Goal: Information Seeking & Learning: Learn about a topic

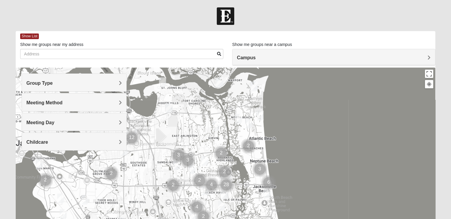
click at [79, 84] on h4 "Group Type" at bounding box center [73, 83] width 95 height 6
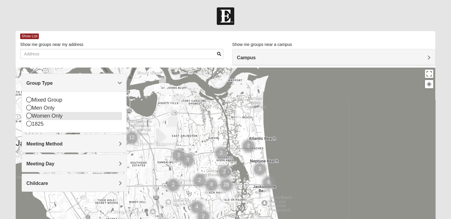
click at [28, 116] on icon at bounding box center [28, 115] width 5 height 5
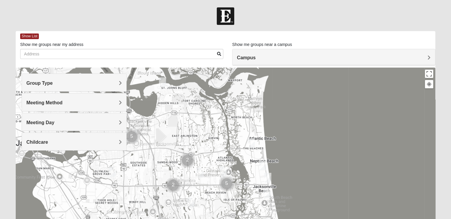
click at [49, 127] on div "Meeting Day" at bounding box center [74, 121] width 104 height 17
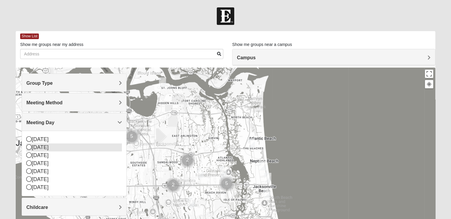
click at [28, 147] on icon at bounding box center [28, 146] width 5 height 5
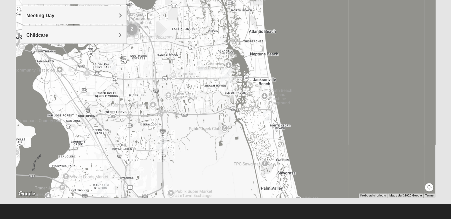
scroll to position [52, 0]
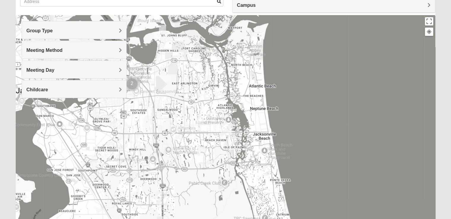
click at [360, 82] on div at bounding box center [225, 133] width 419 height 237
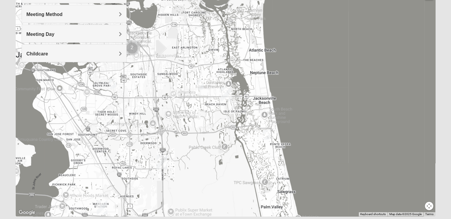
scroll to position [107, 0]
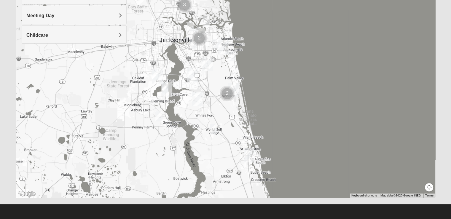
click at [213, 127] on img "Womens Shesterenko 32092" at bounding box center [213, 129] width 12 height 15
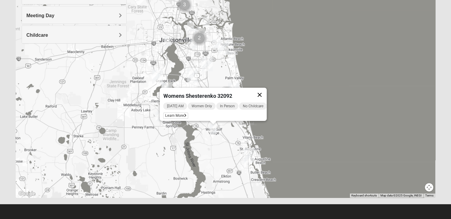
click at [263, 90] on button "Close" at bounding box center [259, 95] width 14 height 14
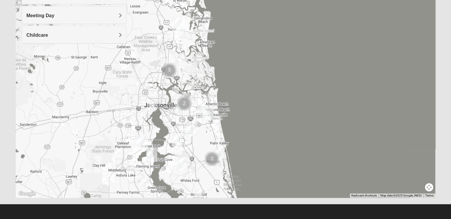
click at [70, 15] on h4 "Meeting Day" at bounding box center [73, 16] width 95 height 6
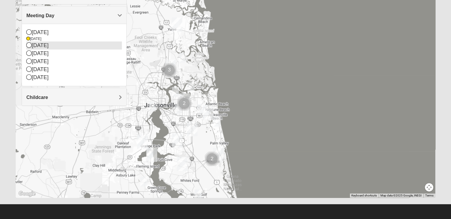
click at [28, 45] on icon at bounding box center [28, 44] width 5 height 5
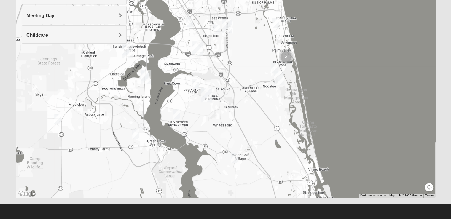
click at [196, 83] on img "Womens Iliff 32259" at bounding box center [195, 84] width 12 height 15
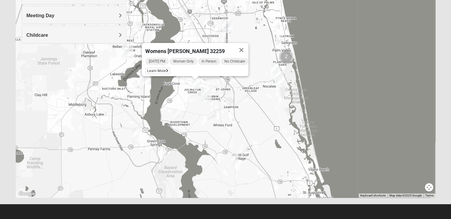
click at [178, 115] on img "Womens Caro 32259" at bounding box center [177, 114] width 12 height 15
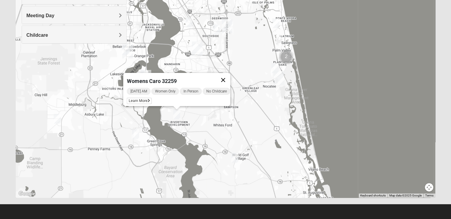
click at [225, 74] on button "Close" at bounding box center [223, 80] width 14 height 14
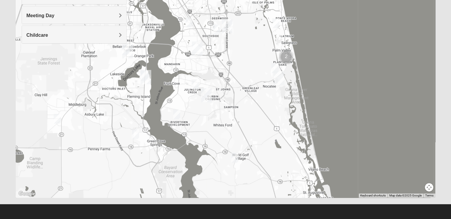
click at [237, 156] on img "Womens Shreves 32092" at bounding box center [235, 158] width 12 height 15
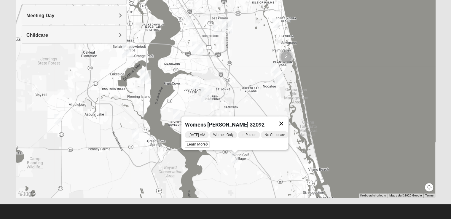
click at [285, 118] on button "Close" at bounding box center [281, 123] width 14 height 14
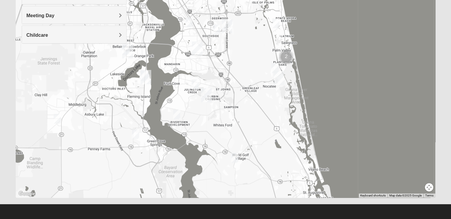
click at [193, 83] on img "Womens Iliff 32259" at bounding box center [195, 84] width 12 height 15
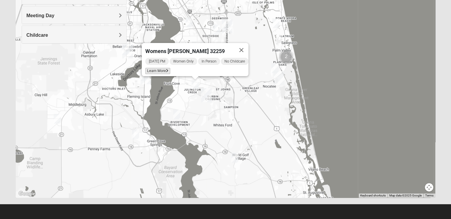
click at [158, 68] on span "Learn More" at bounding box center [157, 71] width 25 height 6
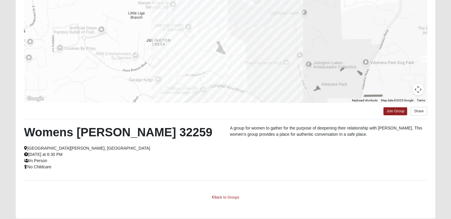
drag, startPoint x: 289, startPoint y: 80, endPoint x: 287, endPoint y: 43, distance: 37.7
click at [287, 43] on div at bounding box center [225, 43] width 403 height 119
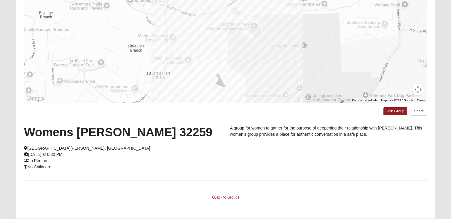
drag, startPoint x: 252, startPoint y: 40, endPoint x: 251, endPoint y: 74, distance: 34.4
click at [251, 74] on div at bounding box center [225, 43] width 403 height 119
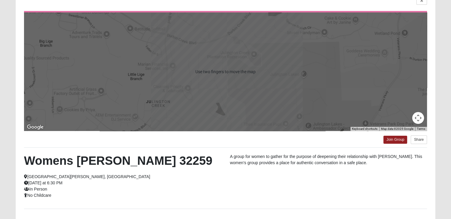
scroll to position [0, 0]
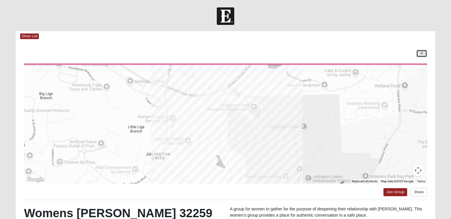
click at [423, 51] on link at bounding box center [421, 53] width 11 height 7
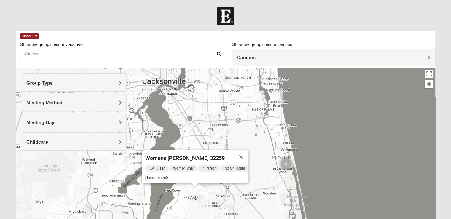
click at [67, 104] on h4 "Meeting Method" at bounding box center [73, 103] width 95 height 6
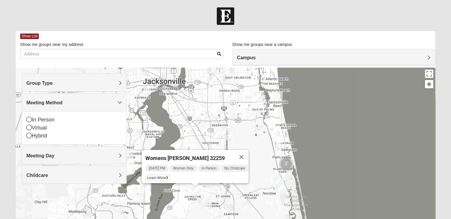
click at [60, 102] on span "Meeting Method" at bounding box center [44, 102] width 36 height 5
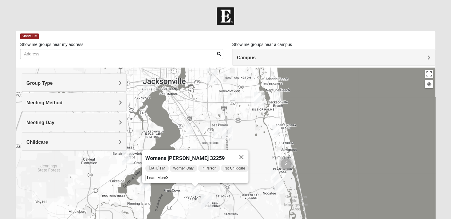
click at [35, 126] on div "Meeting Day" at bounding box center [74, 121] width 104 height 17
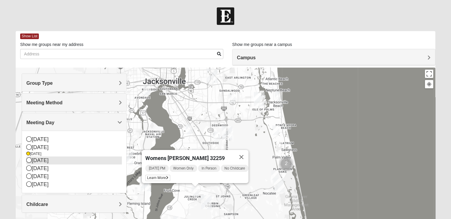
click at [28, 160] on icon at bounding box center [28, 159] width 5 height 5
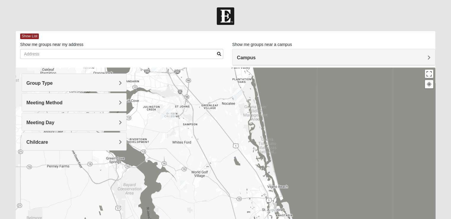
click at [183, 187] on img "Womens Worsham / Schultheis 32092" at bounding box center [183, 185] width 12 height 15
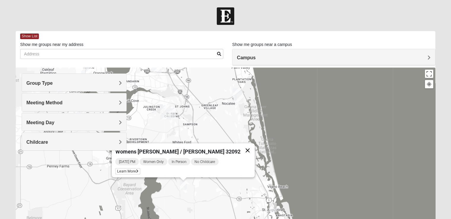
click at [240, 147] on button "Close" at bounding box center [247, 150] width 14 height 14
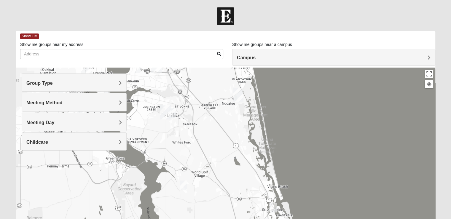
click at [174, 113] on img "Womens Pline 32259" at bounding box center [173, 112] width 12 height 15
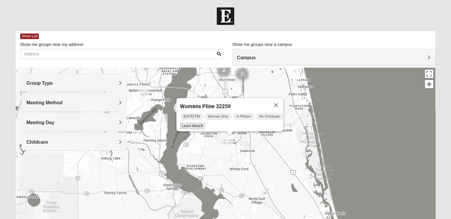
click at [187, 123] on span "Learn More" at bounding box center [192, 126] width 25 height 6
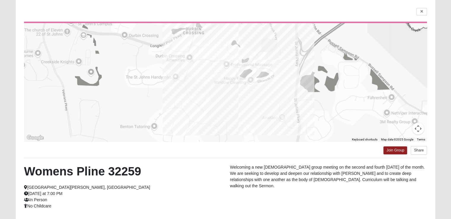
scroll to position [48, 0]
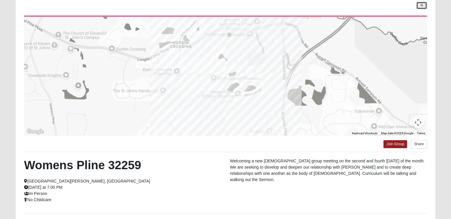
click at [422, 5] on icon at bounding box center [421, 6] width 2 height 4
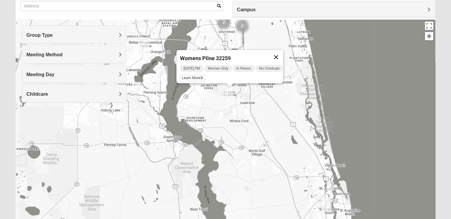
click at [282, 54] on button "Close" at bounding box center [276, 57] width 14 height 14
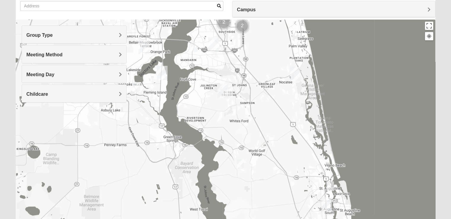
click at [55, 36] on h4 "Group Type" at bounding box center [73, 35] width 95 height 6
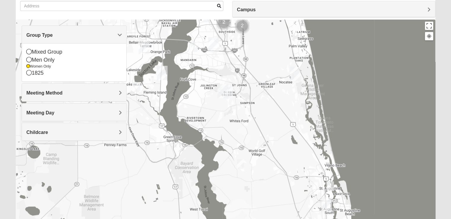
click at [55, 36] on h4 "Group Type" at bounding box center [73, 35] width 95 height 6
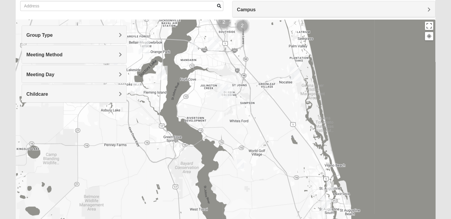
click at [48, 57] on span "Meeting Method" at bounding box center [44, 54] width 36 height 5
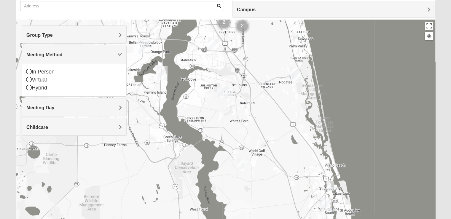
click at [48, 57] on span "Meeting Method" at bounding box center [44, 54] width 36 height 5
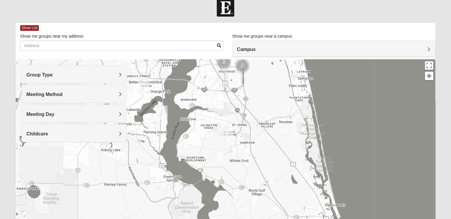
scroll to position [6, 0]
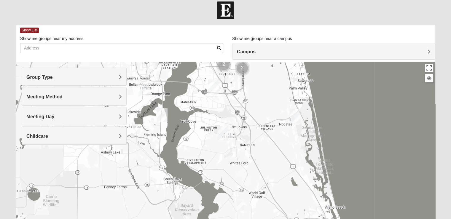
click at [364, 55] on div "Campus" at bounding box center [333, 51] width 202 height 16
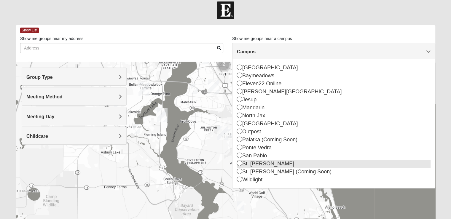
click at [240, 164] on icon at bounding box center [239, 163] width 5 height 5
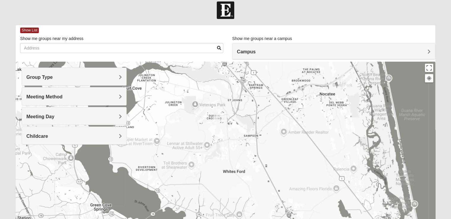
click at [71, 116] on h4 "Meeting Day" at bounding box center [73, 117] width 95 height 6
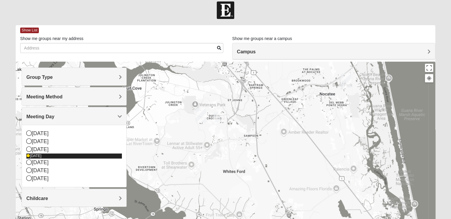
click at [27, 156] on icon at bounding box center [28, 156] width 4 height 4
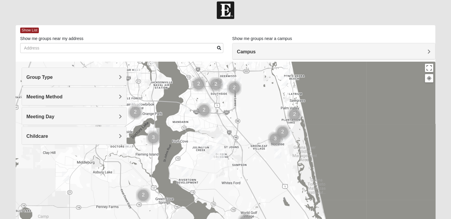
click at [322, 50] on h4 "Campus" at bounding box center [333, 52] width 193 height 6
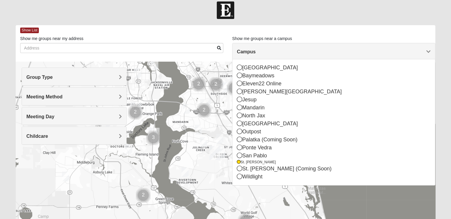
click at [258, 17] on div at bounding box center [225, 9] width 451 height 17
click at [248, 10] on div at bounding box center [225, 9] width 451 height 17
click at [291, 13] on div at bounding box center [225, 9] width 451 height 17
click at [397, 49] on h4 "Campus" at bounding box center [333, 52] width 193 height 6
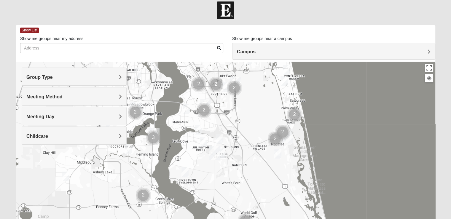
click at [320, 52] on h4 "Campus" at bounding box center [333, 52] width 193 height 6
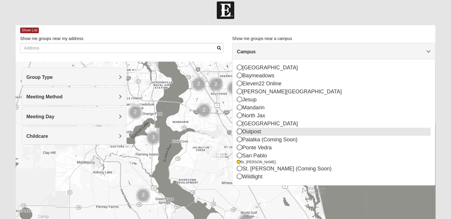
click at [238, 132] on icon at bounding box center [239, 131] width 5 height 5
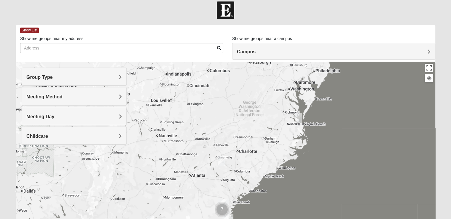
click at [299, 50] on h4 "Campus" at bounding box center [333, 52] width 193 height 6
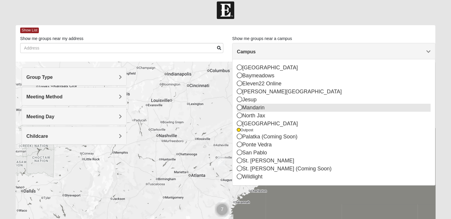
click at [240, 109] on icon at bounding box center [239, 107] width 5 height 5
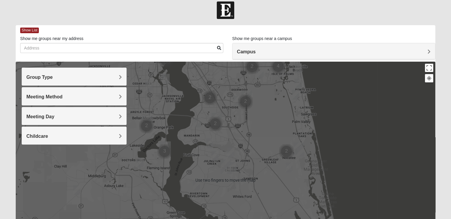
scroll to position [32, 0]
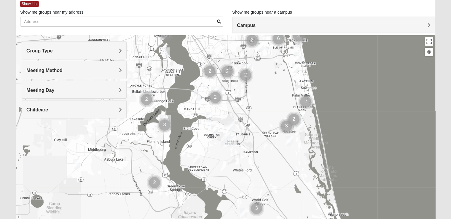
click at [233, 140] on img "St. Johns" at bounding box center [225, 140] width 15 height 19
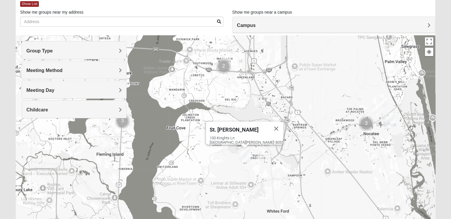
click at [260, 157] on img "Womens Pline 32259" at bounding box center [261, 157] width 12 height 15
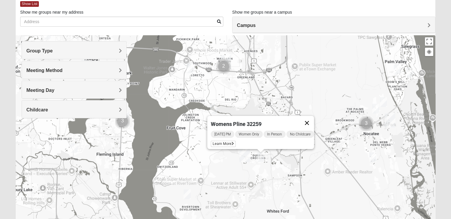
click at [312, 118] on button "Close" at bounding box center [307, 123] width 14 height 14
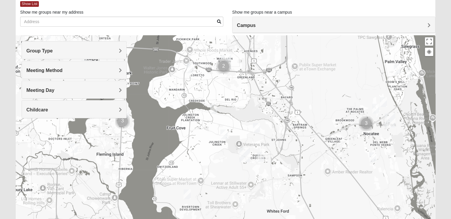
click at [225, 135] on img "Womens Iliff 32259" at bounding box center [224, 134] width 12 height 15
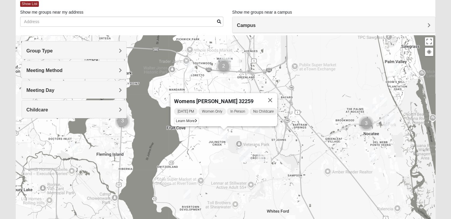
click at [262, 155] on img "Womens Pline 32259" at bounding box center [261, 157] width 12 height 15
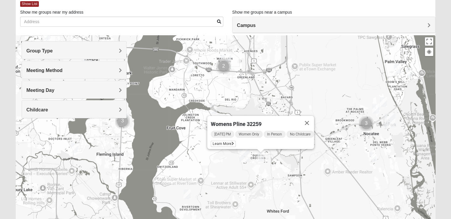
click at [230, 160] on div "Womens [PERSON_NAME] 32259 [DATE] PM Women Only In Person No Childcare Learn Mo…" at bounding box center [225, 153] width 419 height 237
click at [311, 120] on button "Close" at bounding box center [307, 123] width 14 height 14
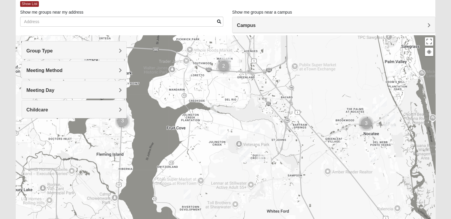
click at [256, 129] on img "Womens Urbanski 32259" at bounding box center [256, 128] width 12 height 15
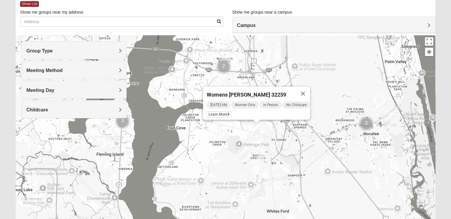
click at [223, 135] on img "Womens Iliff 32259" at bounding box center [224, 134] width 12 height 15
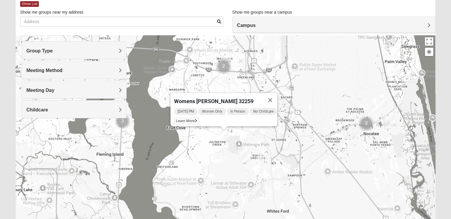
click at [186, 193] on img "Womens Caro 32259" at bounding box center [187, 194] width 12 height 15
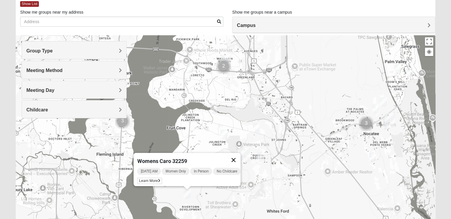
click at [238, 156] on button "Close" at bounding box center [233, 160] width 14 height 14
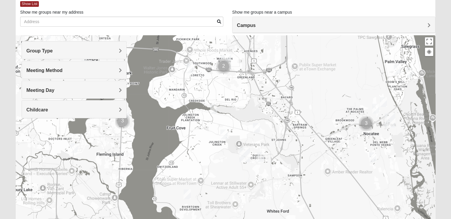
click at [190, 69] on img "Womens Salomao 32223" at bounding box center [190, 68] width 12 height 15
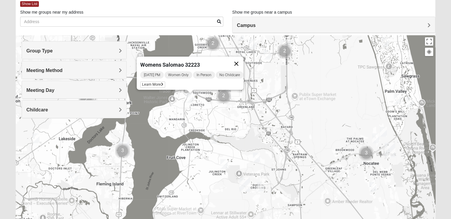
click at [241, 60] on button "Close" at bounding box center [236, 64] width 14 height 14
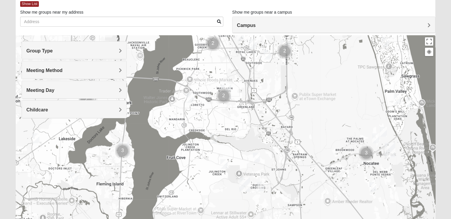
click at [372, 188] on img "Womens Sinclair 32081" at bounding box center [373, 187] width 12 height 15
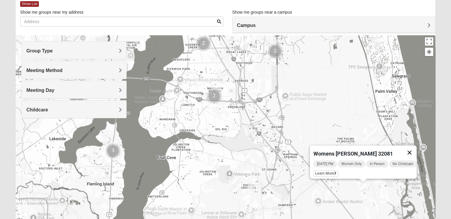
click at [412, 148] on button "Close" at bounding box center [409, 152] width 14 height 14
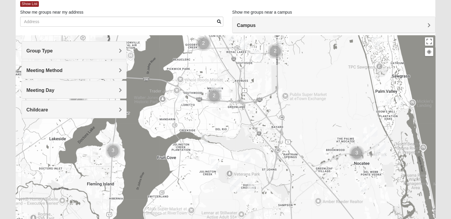
click at [247, 158] on img "Womens Urbanski 32259" at bounding box center [247, 157] width 12 height 15
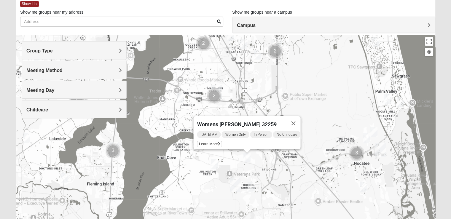
click at [45, 51] on span "Group Type" at bounding box center [39, 50] width 26 height 5
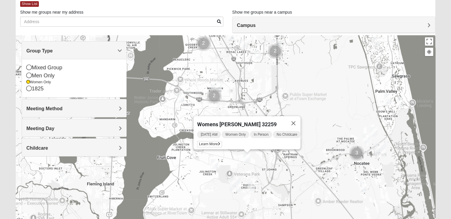
click at [133, 31] on div "Show me groups near my address" at bounding box center [122, 20] width 212 height 22
click at [47, 50] on span "Group Type" at bounding box center [39, 50] width 26 height 5
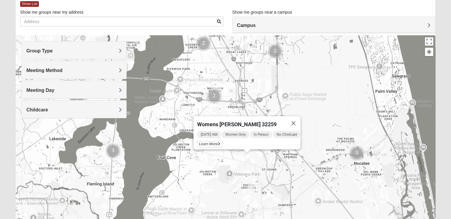
click at [250, 184] on img "Womens Pline 32259" at bounding box center [251, 187] width 12 height 15
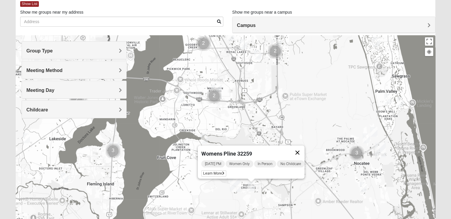
click at [301, 148] on button "Close" at bounding box center [297, 152] width 14 height 14
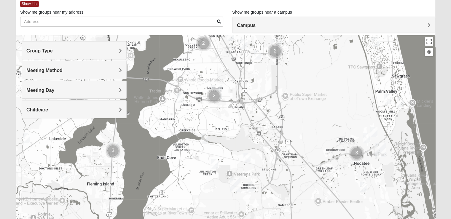
click at [215, 166] on img "Womens Iliff 32259" at bounding box center [214, 164] width 12 height 15
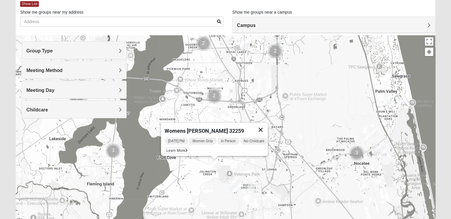
click at [264, 127] on button "Close" at bounding box center [260, 130] width 14 height 14
